Goal: Information Seeking & Learning: Understand process/instructions

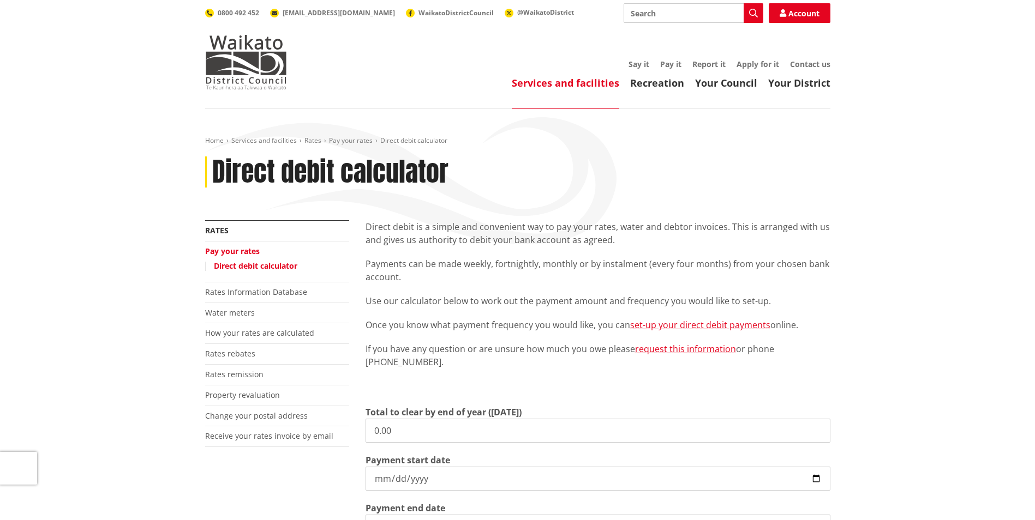
click at [668, 10] on input "Search" at bounding box center [693, 13] width 140 height 20
click at [212, 291] on link "Rates Information Database" at bounding box center [256, 292] width 102 height 10
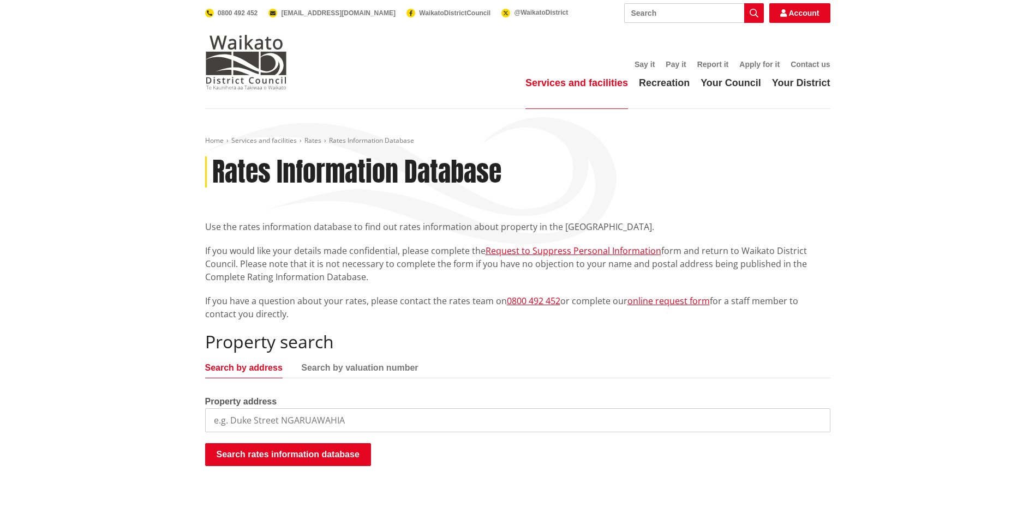
click at [400, 418] on input "search" at bounding box center [517, 421] width 625 height 24
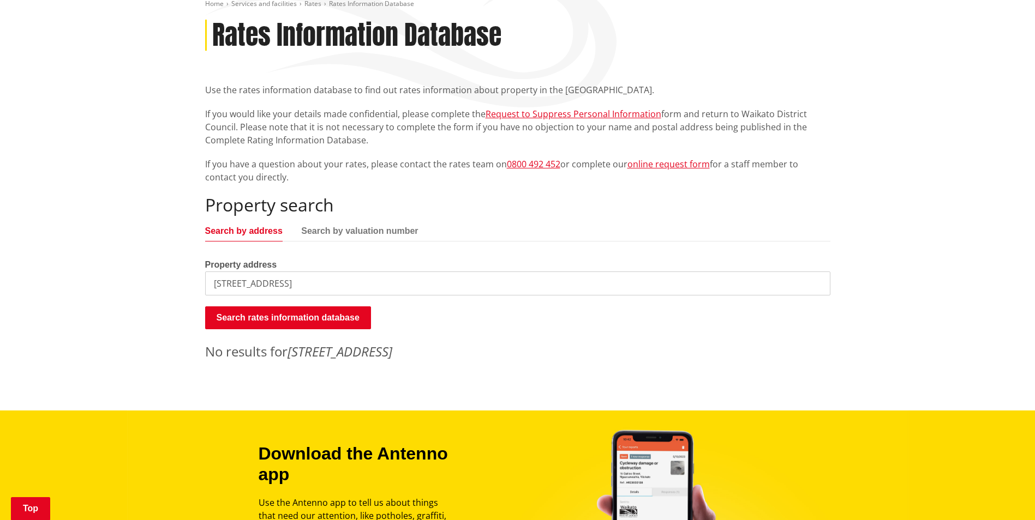
scroll to position [164, 0]
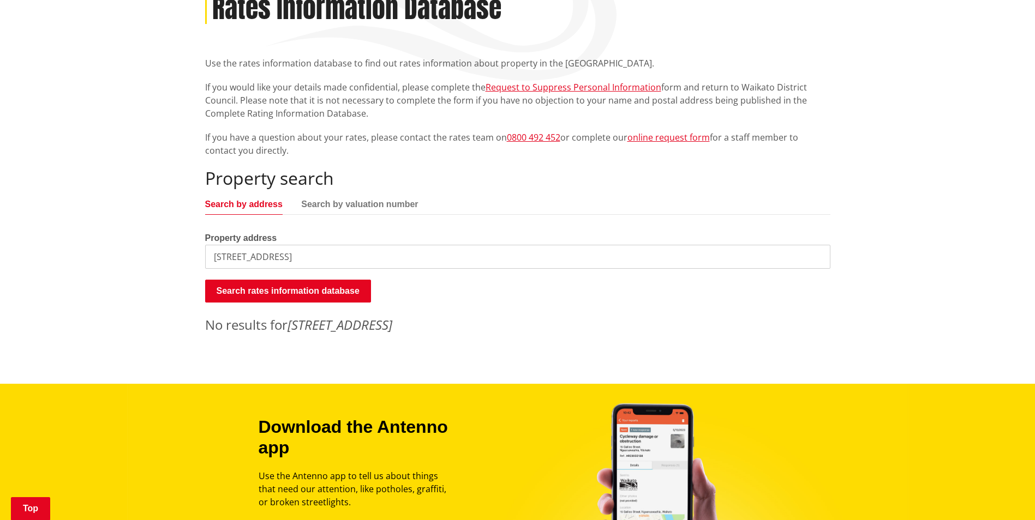
drag, startPoint x: 284, startPoint y: 260, endPoint x: 249, endPoint y: 256, distance: 35.1
click at [279, 260] on input "49/8 Village Place, Tuakau" at bounding box center [517, 257] width 625 height 24
click at [235, 255] on input "49/8 Village Place, Tuakau" at bounding box center [517, 257] width 625 height 24
drag, startPoint x: 326, startPoint y: 252, endPoint x: 145, endPoint y: 254, distance: 181.1
click at [145, 254] on div "Home Services and facilities Rates Rates Information Database Rates Information…" at bounding box center [517, 164] width 1035 height 439
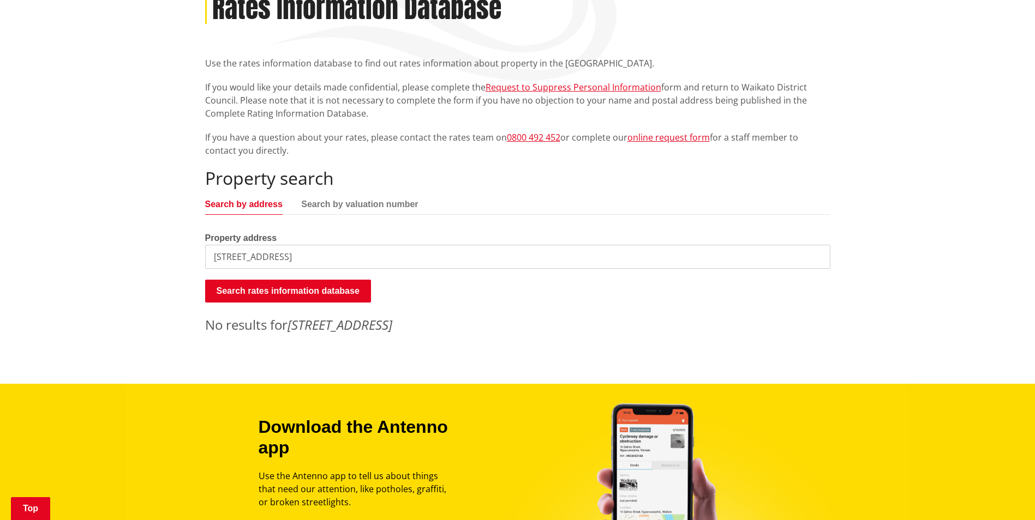
click at [226, 250] on input "49/8 Village Place, Tuakau" at bounding box center [517, 257] width 625 height 24
click at [226, 258] on input "49/8 Village Place, Tuakau" at bounding box center [517, 257] width 625 height 24
drag, startPoint x: 262, startPoint y: 252, endPoint x: 268, endPoint y: 257, distance: 7.3
click at [263, 252] on input "49/8 Village Place, Tuakau" at bounding box center [517, 257] width 625 height 24
click at [343, 275] on div "Property search Search by address Search by valuation number Property address 4…" at bounding box center [517, 251] width 625 height 166
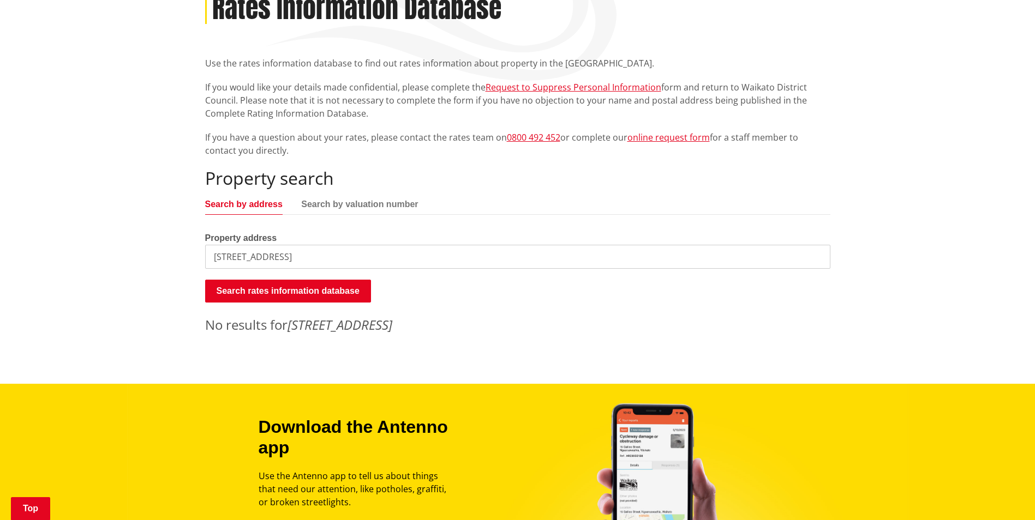
click at [227, 256] on input "49/8 Village Place, Tuakau" at bounding box center [517, 257] width 625 height 24
click at [246, 285] on button "Search rates information database" at bounding box center [288, 291] width 166 height 23
drag, startPoint x: 353, startPoint y: 255, endPoint x: 270, endPoint y: 256, distance: 82.9
click at [270, 256] on input "8 Village Place, Tuakau" at bounding box center [517, 257] width 625 height 24
type input "8 Village Place"
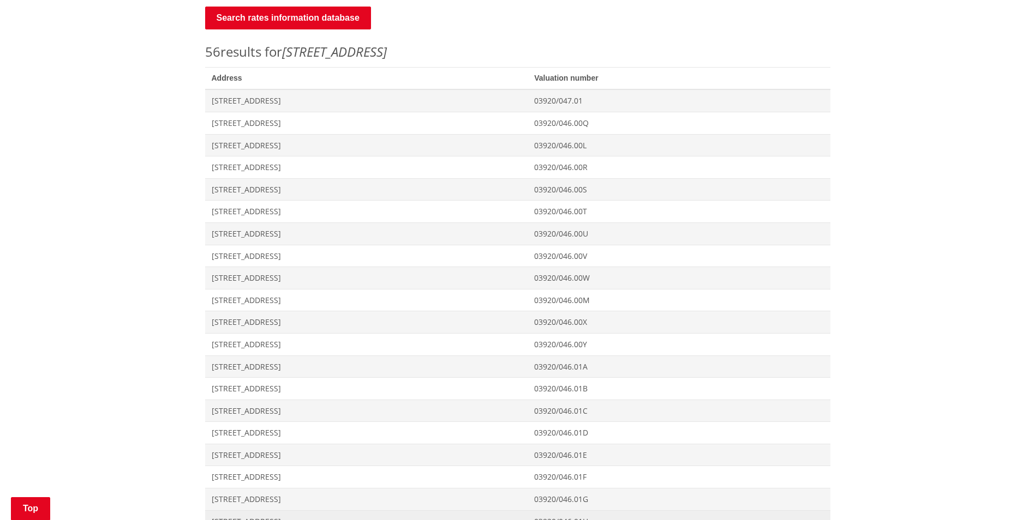
scroll to position [436, 0]
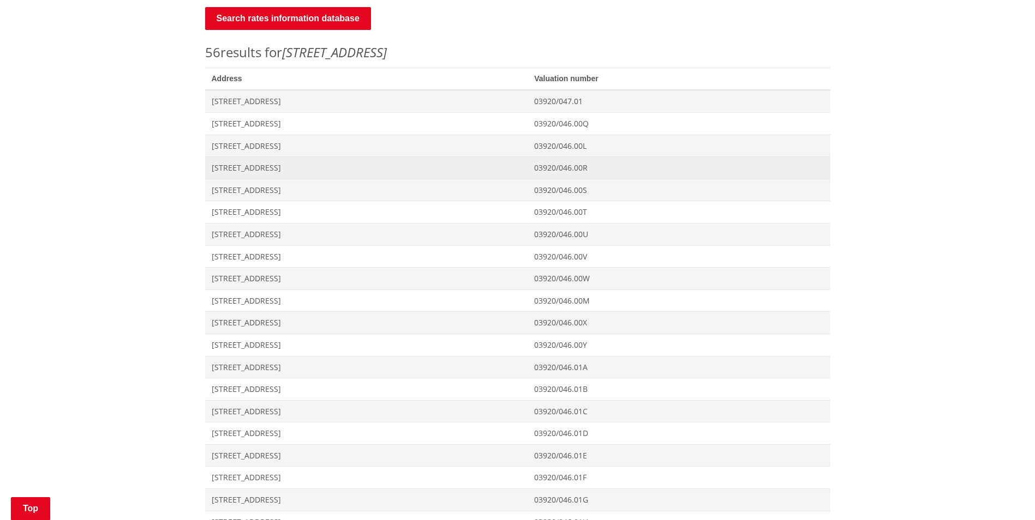
click at [239, 176] on span "Address 49-8 Village Place TUAKAU" at bounding box center [366, 168] width 323 height 22
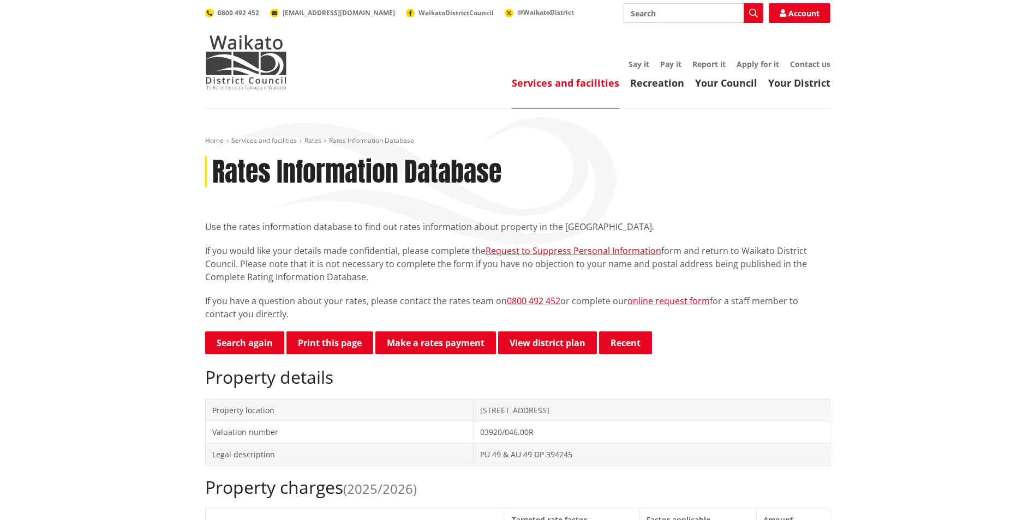
scroll to position [55, 0]
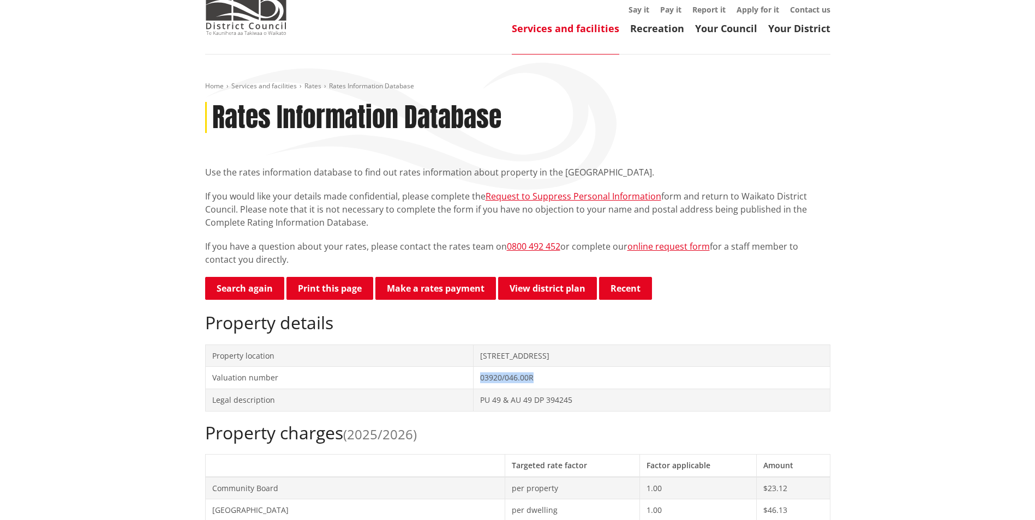
drag, startPoint x: 531, startPoint y: 376, endPoint x: 472, endPoint y: 378, distance: 58.4
click at [473, 378] on td "03920/046.00R" at bounding box center [651, 378] width 356 height 22
drag, startPoint x: 472, startPoint y: 378, endPoint x: 497, endPoint y: 401, distance: 33.6
click at [497, 401] on td "PU 49 & AU 49 DP 394245" at bounding box center [651, 400] width 356 height 22
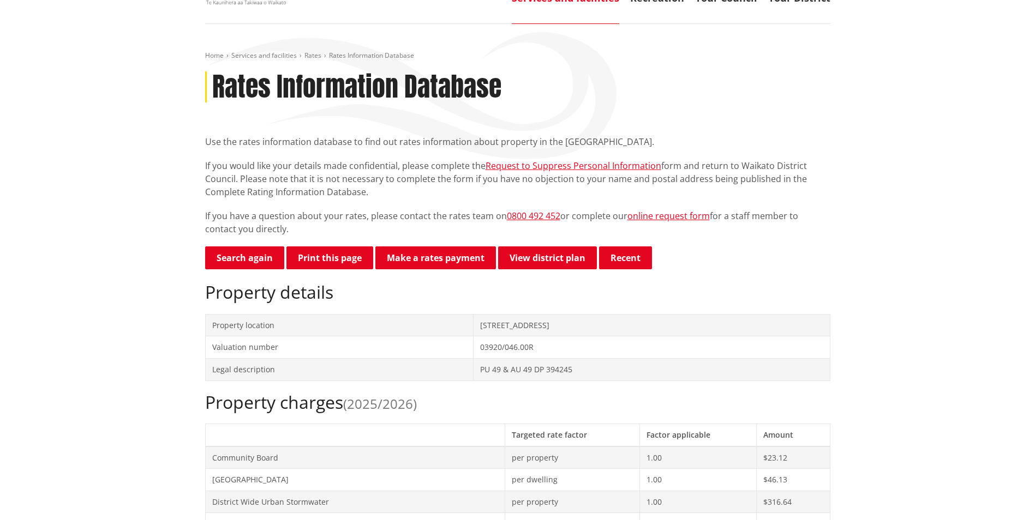
scroll to position [109, 0]
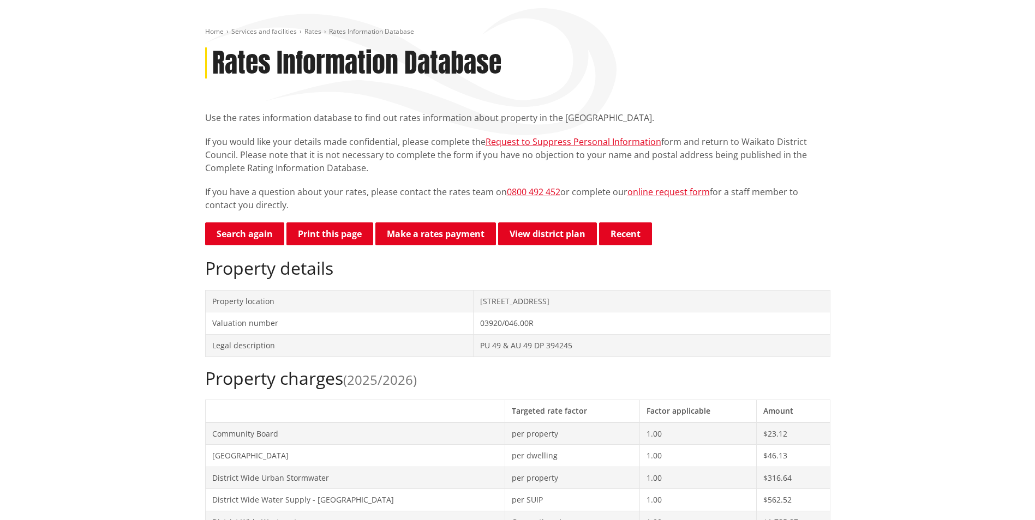
click at [493, 325] on td "03920/046.00R" at bounding box center [651, 324] width 356 height 22
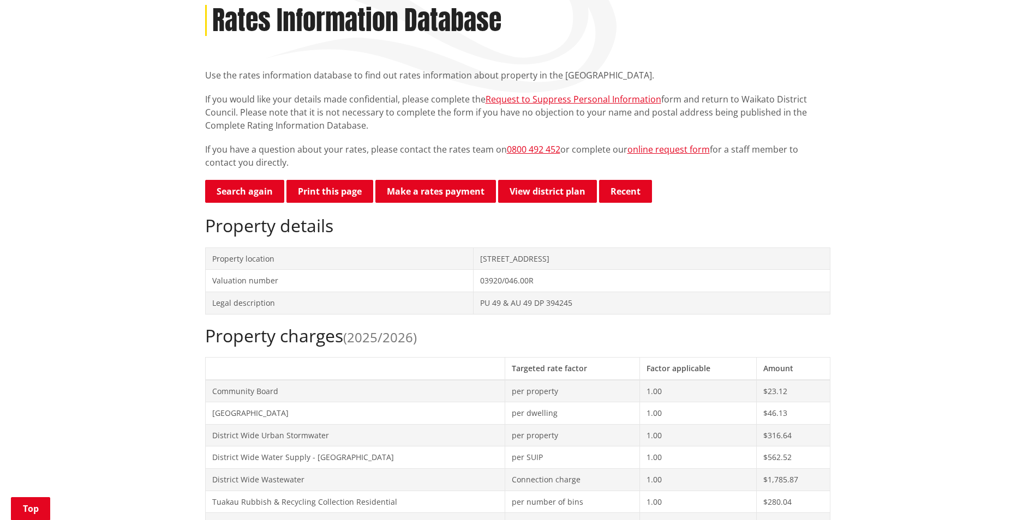
scroll to position [273, 0]
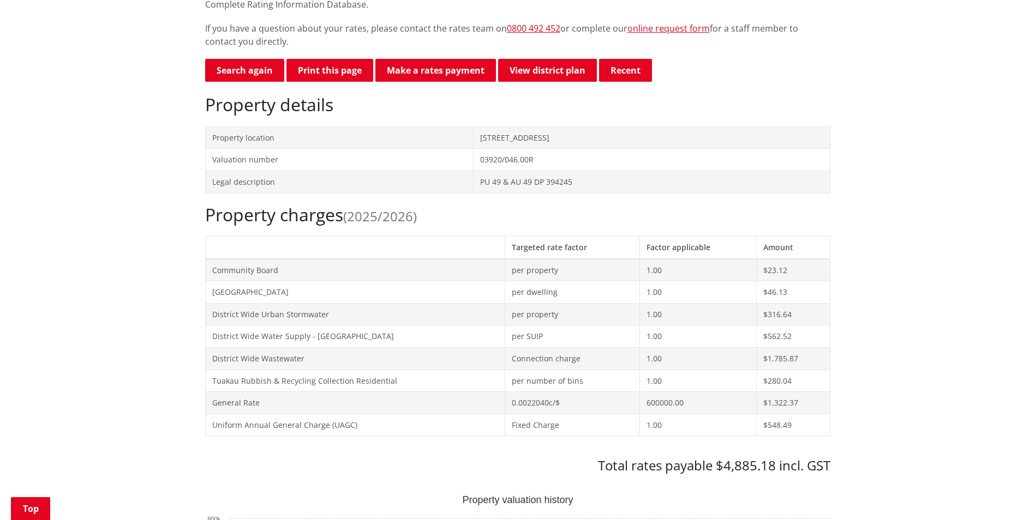
drag, startPoint x: 834, startPoint y: 465, endPoint x: 599, endPoint y: 434, distance: 236.6
drag, startPoint x: 599, startPoint y: 434, endPoint x: 611, endPoint y: 462, distance: 30.5
click at [611, 462] on h3 "Total rates payable $4,885.18 incl. GST" at bounding box center [517, 466] width 625 height 16
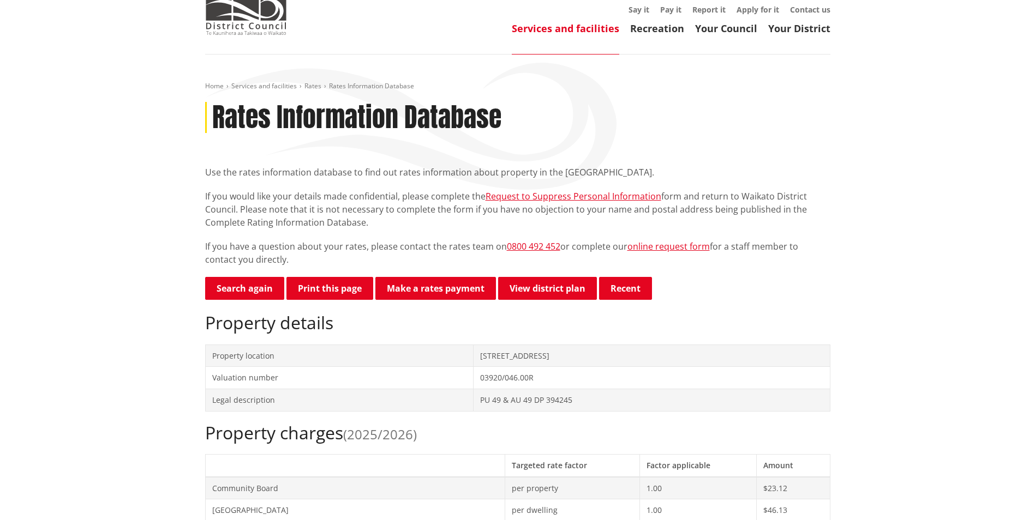
scroll to position [0, 0]
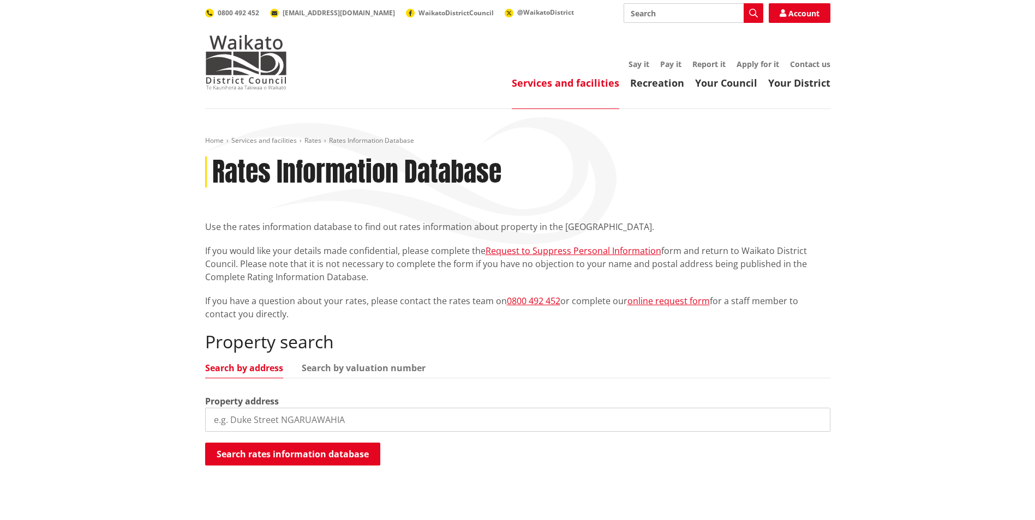
click at [663, 417] on input "search" at bounding box center [517, 420] width 625 height 24
type input "G"
drag, startPoint x: 299, startPoint y: 431, endPoint x: 207, endPoint y: 443, distance: 93.5
click at [176, 454] on div "Home Services and facilities Rates Rates Information Database Rates Information…" at bounding box center [517, 315] width 1035 height 413
click at [575, 147] on div "Home Services and facilities Rates Rates Information Database Rates Information…" at bounding box center [517, 307] width 641 height 342
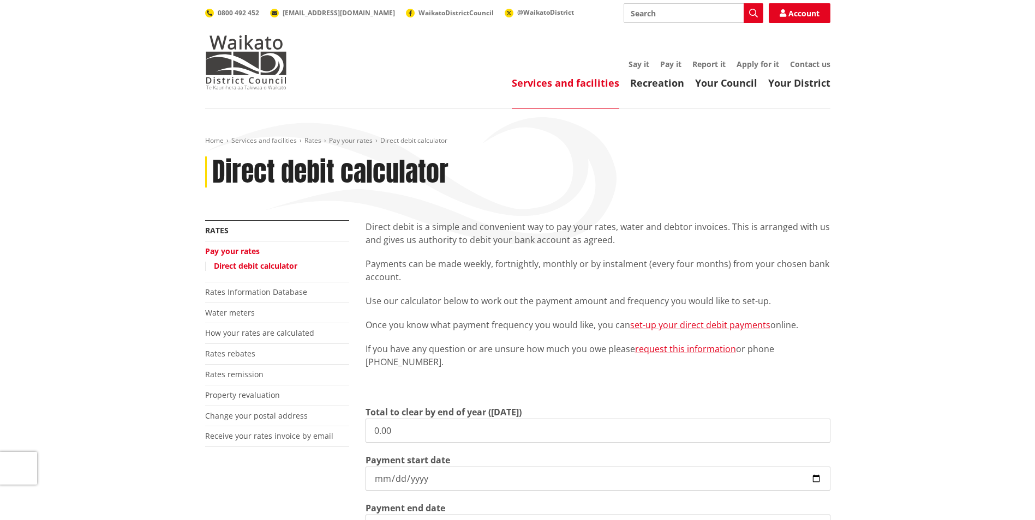
click at [638, 432] on input "0.00" at bounding box center [597, 431] width 465 height 24
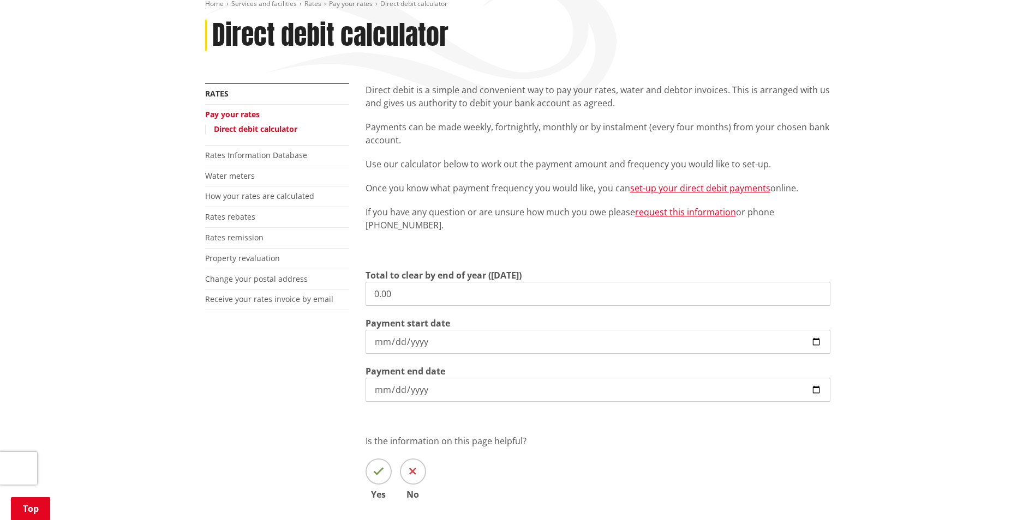
scroll to position [164, 0]
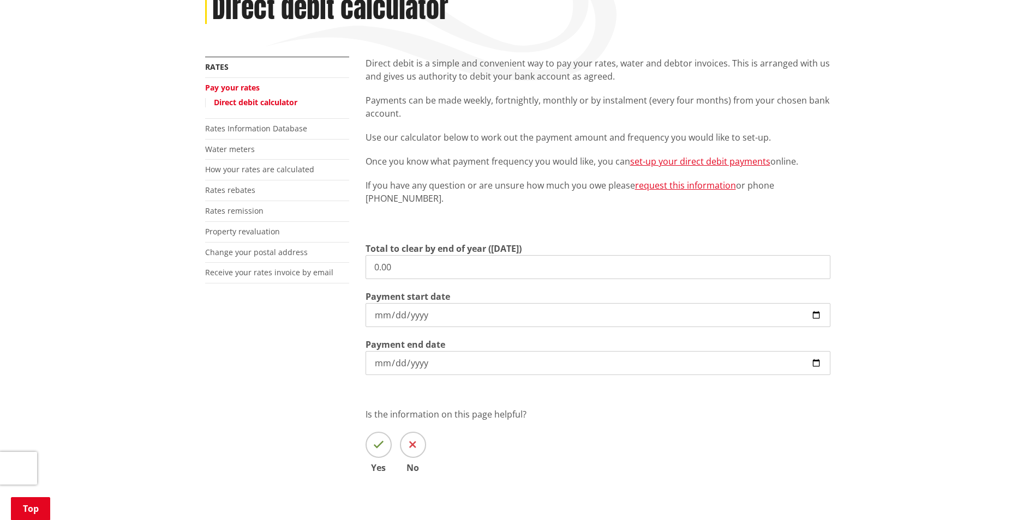
click at [398, 267] on input "0.00" at bounding box center [597, 267] width 465 height 24
drag, startPoint x: 418, startPoint y: 268, endPoint x: 247, endPoint y: 238, distance: 174.0
click at [247, 238] on div "More from this section Rates Pay your rates Direct debit calculator Rates Infor…" at bounding box center [517, 281] width 641 height 448
type input "4,586.54"
click at [815, 317] on input "[DATE]" at bounding box center [597, 315] width 465 height 24
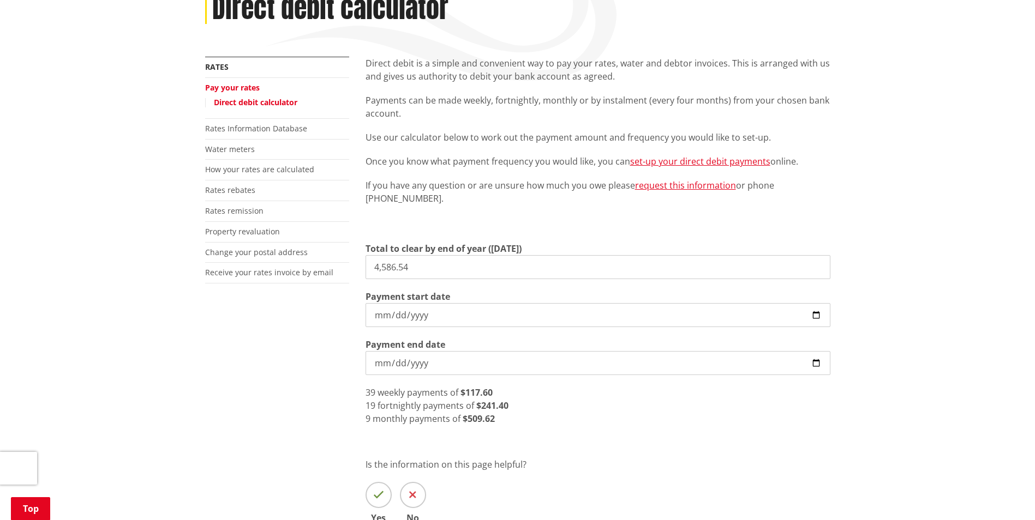
click at [814, 312] on input "[DATE]" at bounding box center [597, 315] width 465 height 24
type input "[DATE]"
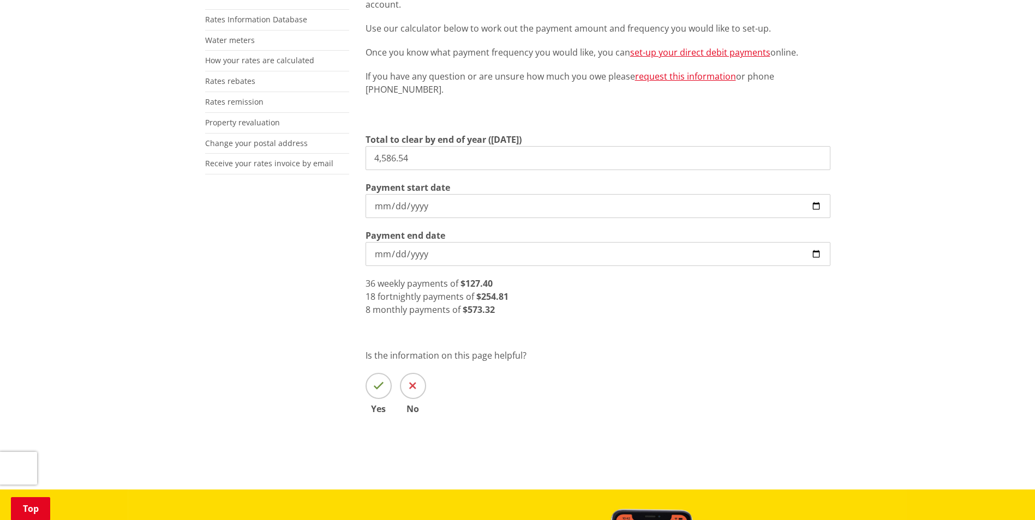
scroll to position [130, 0]
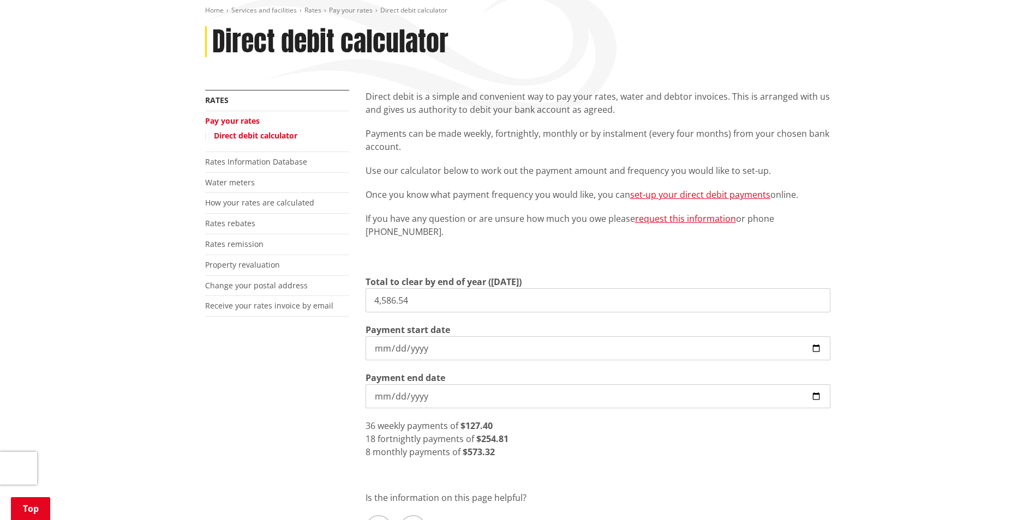
click at [658, 427] on div "36 weekly payments of $127.40" at bounding box center [597, 425] width 465 height 13
